Goal: Information Seeking & Learning: Learn about a topic

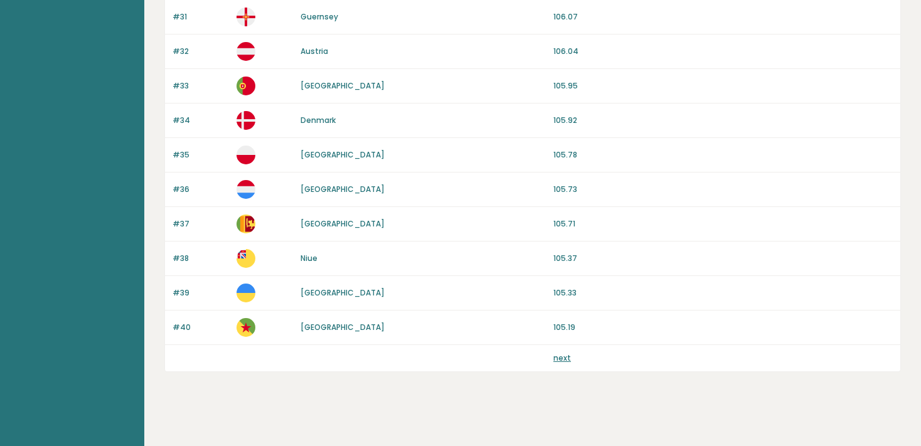
scroll to position [1177, 0]
click at [566, 352] on link "next" at bounding box center [562, 357] width 18 height 11
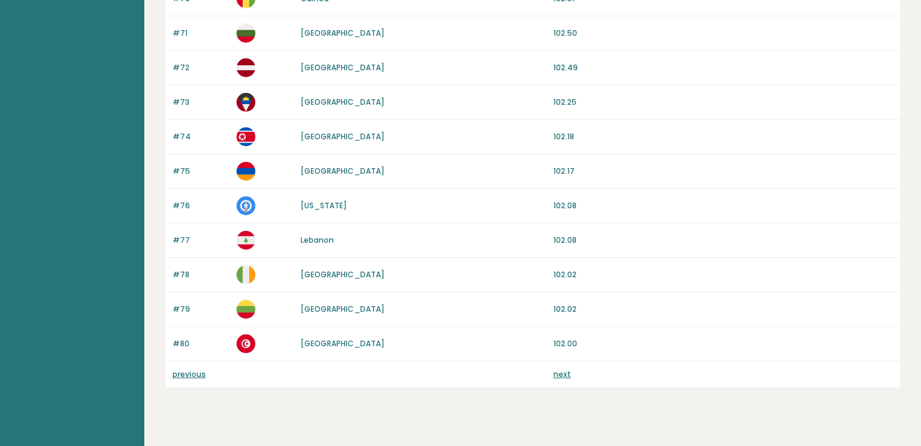
scroll to position [1177, 0]
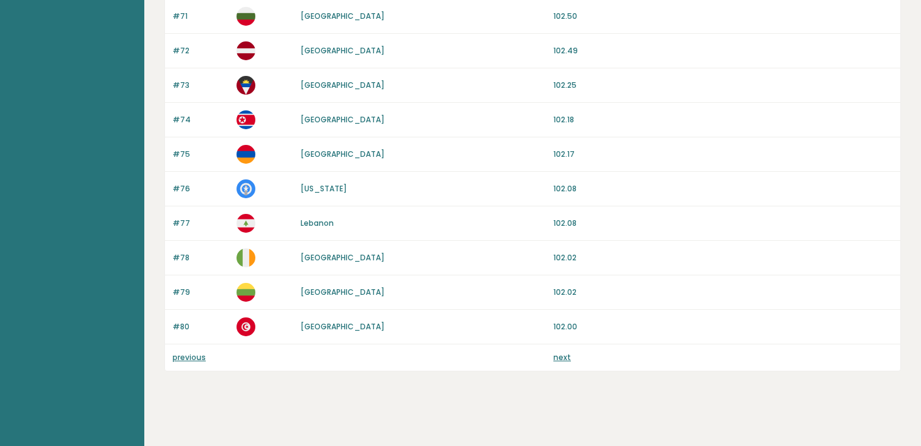
click at [561, 352] on link "next" at bounding box center [562, 357] width 18 height 11
